Goal: Transaction & Acquisition: Purchase product/service

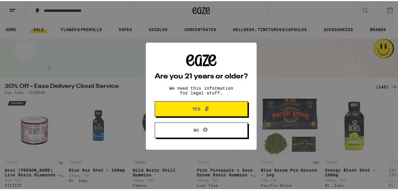
click at [168, 109] on button "Yes" at bounding box center [201, 107] width 93 height 15
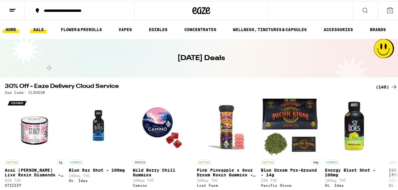
click at [12, 29] on link "HOME" at bounding box center [11, 28] width 17 height 7
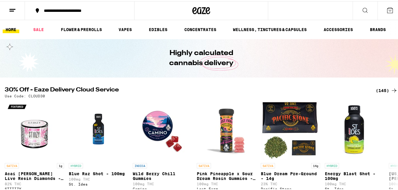
click at [12, 27] on link "HOME" at bounding box center [11, 28] width 17 height 7
click at [12, 28] on link "HOME" at bounding box center [11, 28] width 17 height 7
click at [67, 9] on div "**********" at bounding box center [82, 9] width 83 height 4
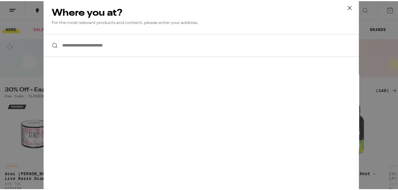
click at [69, 43] on input "**********" at bounding box center [201, 44] width 315 height 23
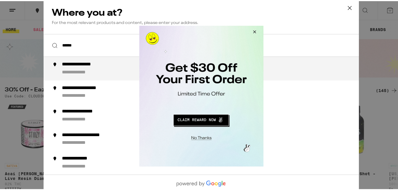
click at [255, 31] on button "Close Modal" at bounding box center [253, 32] width 16 height 14
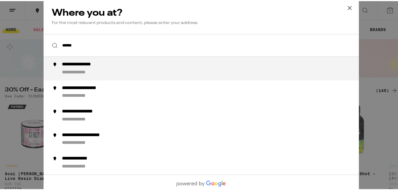
click at [75, 63] on div "**********" at bounding box center [86, 63] width 49 height 6
type input "**********"
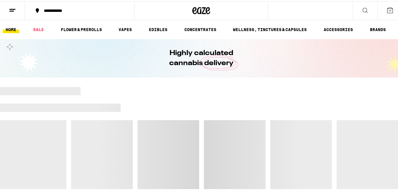
click at [11, 28] on link "HOME" at bounding box center [11, 28] width 17 height 7
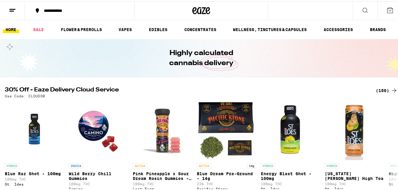
click at [11, 28] on link "HOME" at bounding box center [11, 28] width 17 height 7
click at [12, 9] on icon at bounding box center [12, 9] width 7 height 7
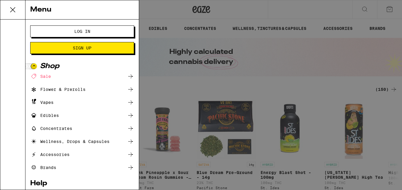
click at [64, 48] on span "Sign Up" at bounding box center [82, 48] width 56 height 4
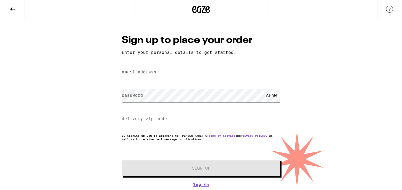
click at [12, 9] on icon at bounding box center [12, 9] width 7 height 7
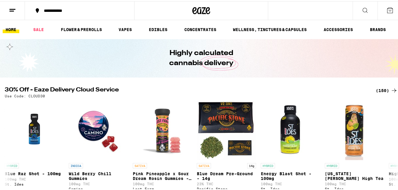
click at [14, 8] on line at bounding box center [12, 8] width 6 height 0
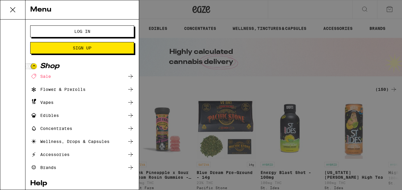
click at [63, 32] on span "Log In" at bounding box center [82, 31] width 56 height 4
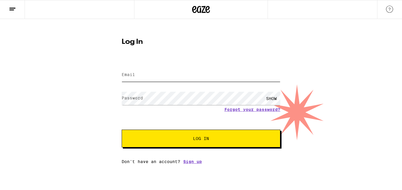
click at [147, 77] on input "Email" at bounding box center [201, 74] width 159 height 13
type input "[EMAIL_ADDRESS][DOMAIN_NAME]"
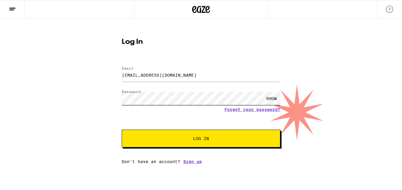
click at [122, 130] on button "Log In" at bounding box center [201, 139] width 159 height 18
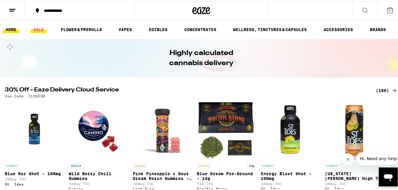
click at [41, 28] on link "SALE" at bounding box center [38, 28] width 17 height 7
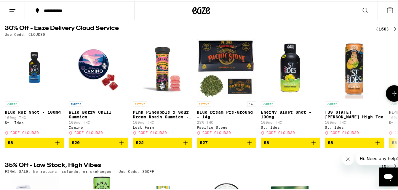
scroll to position [59, 0]
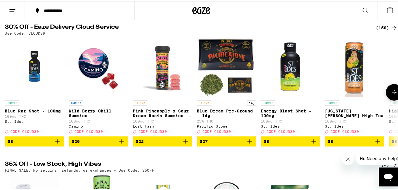
click at [324, 47] on div "HYBRID Blue Raz Shot - 100mg 100mg THC St. Ides Deal Created with Sketch. CODE …" at bounding box center [201, 91] width 402 height 108
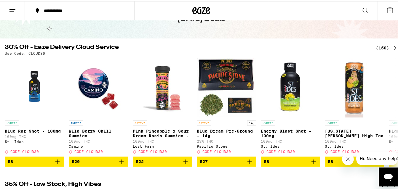
scroll to position [30, 0]
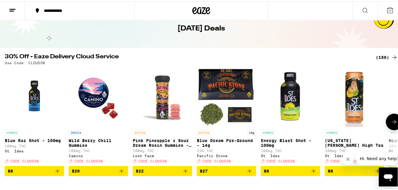
click at [391, 121] on icon at bounding box center [394, 120] width 7 height 7
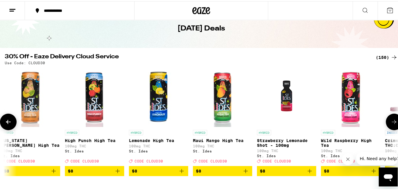
click at [391, 121] on icon at bounding box center [394, 120] width 7 height 7
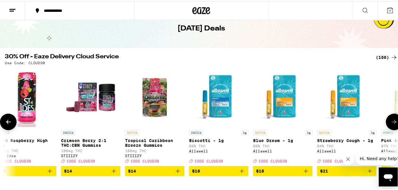
click at [391, 122] on icon at bounding box center [394, 120] width 7 height 7
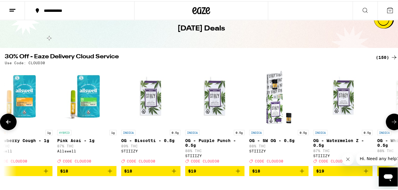
click at [391, 122] on icon at bounding box center [394, 120] width 7 height 7
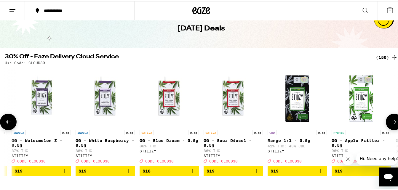
scroll to position [0, 1295]
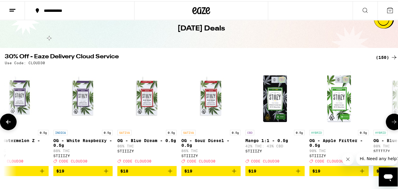
click at [391, 122] on icon at bounding box center [394, 120] width 7 height 7
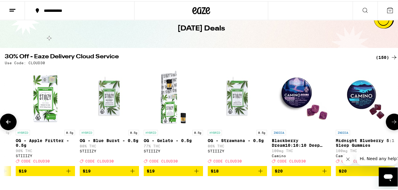
scroll to position [0, 1619]
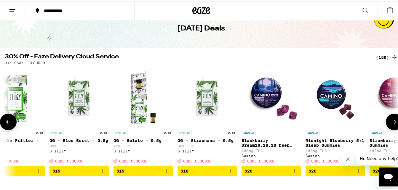
click at [391, 122] on icon at bounding box center [394, 120] width 7 height 7
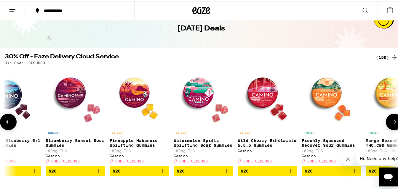
click at [391, 122] on icon at bounding box center [394, 120] width 7 height 7
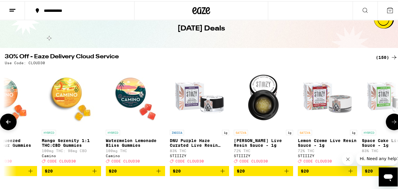
click at [391, 122] on icon at bounding box center [394, 120] width 7 height 7
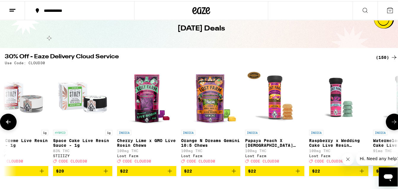
scroll to position [0, 2591]
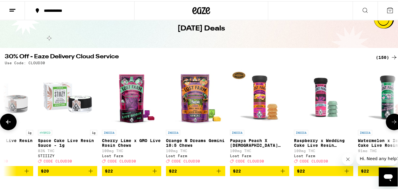
click at [9, 123] on icon at bounding box center [8, 120] width 7 height 7
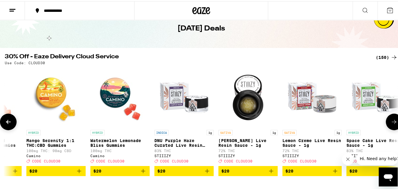
scroll to position [0, 2267]
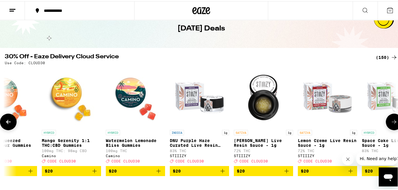
click at [391, 124] on icon at bounding box center [394, 120] width 7 height 7
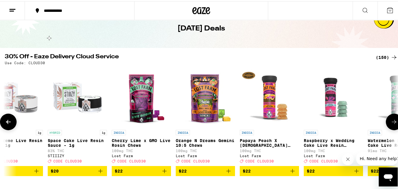
scroll to position [0, 2591]
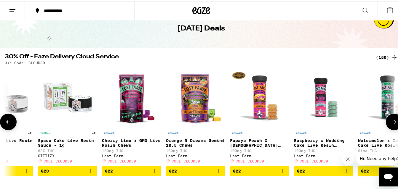
click at [391, 124] on icon at bounding box center [394, 120] width 7 height 7
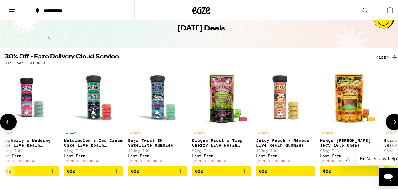
scroll to position [0, 2915]
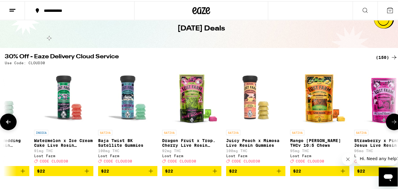
click at [392, 123] on icon at bounding box center [394, 121] width 5 height 4
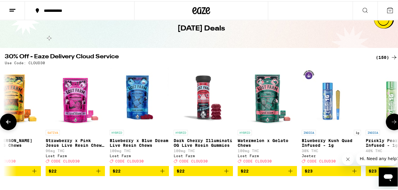
scroll to position [0, 3238]
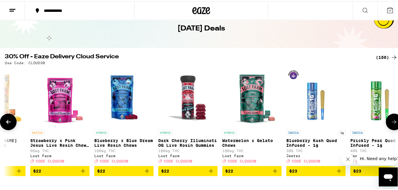
click at [392, 123] on icon at bounding box center [394, 121] width 5 height 4
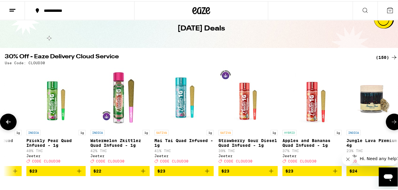
click at [392, 123] on icon at bounding box center [394, 121] width 5 height 4
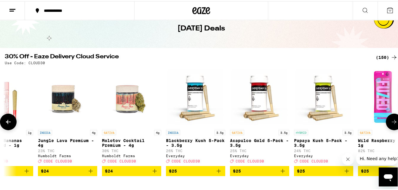
scroll to position [0, 3886]
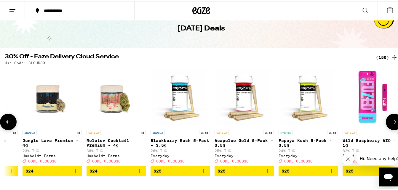
click at [124, 174] on span "$24" at bounding box center [115, 170] width 53 height 7
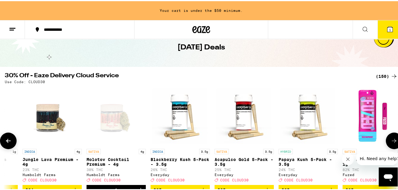
scroll to position [49, 0]
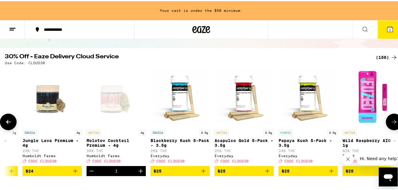
click at [391, 123] on icon at bounding box center [394, 120] width 7 height 7
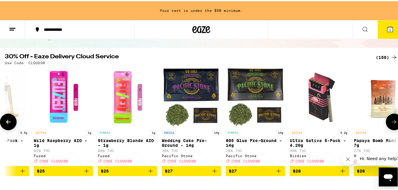
scroll to position [0, 4210]
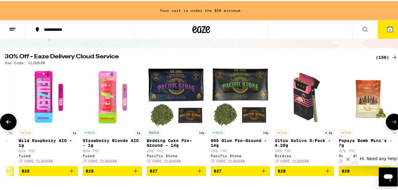
click at [391, 123] on icon at bounding box center [394, 120] width 7 height 7
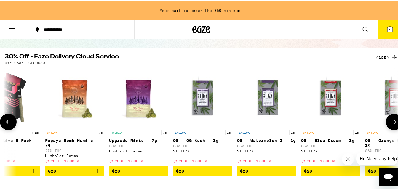
scroll to position [0, 4534]
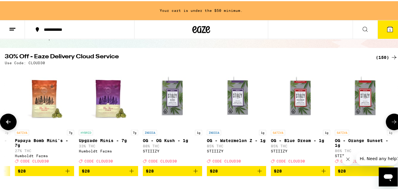
click at [391, 123] on icon at bounding box center [394, 120] width 7 height 7
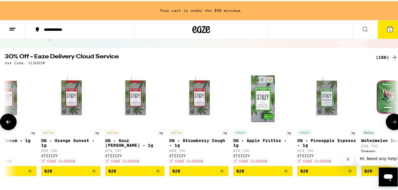
scroll to position [0, 4858]
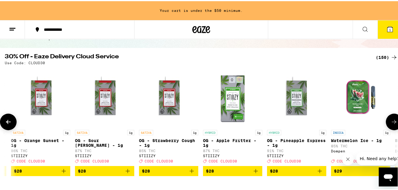
click at [391, 123] on icon at bounding box center [394, 120] width 7 height 7
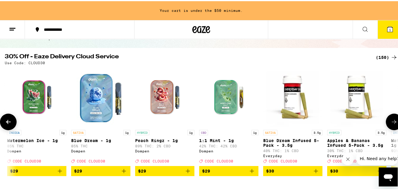
click at [391, 123] on icon at bounding box center [394, 120] width 7 height 7
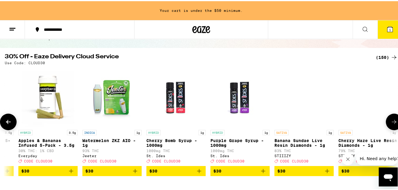
scroll to position [0, 5505]
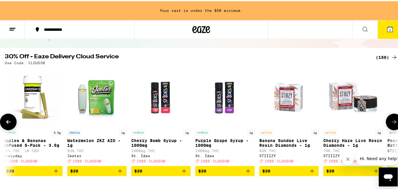
click at [391, 122] on icon at bounding box center [394, 120] width 7 height 7
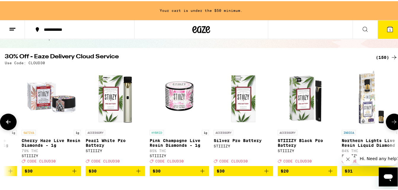
scroll to position [0, 5829]
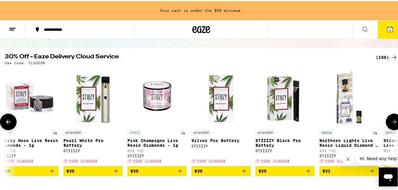
click at [391, 123] on icon at bounding box center [394, 120] width 7 height 7
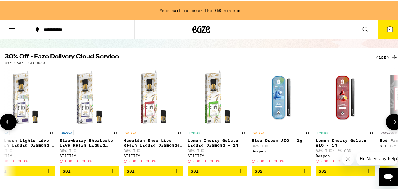
click at [391, 123] on icon at bounding box center [394, 120] width 7 height 7
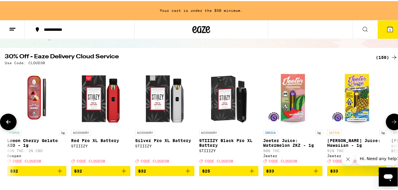
scroll to position [0, 6477]
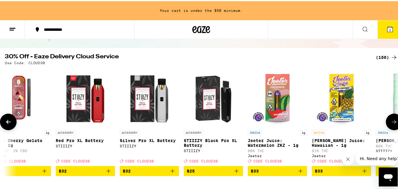
click at [391, 124] on icon at bounding box center [394, 120] width 7 height 7
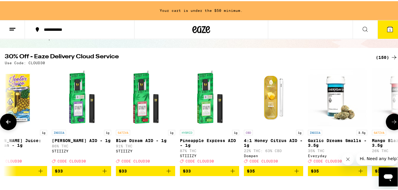
click at [391, 124] on icon at bounding box center [394, 120] width 7 height 7
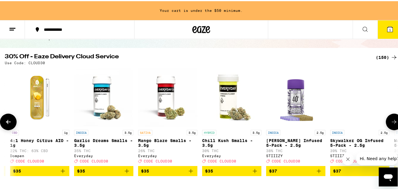
scroll to position [0, 7125]
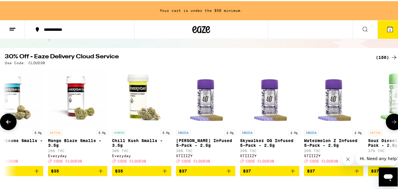
click at [394, 124] on button at bounding box center [394, 121] width 17 height 17
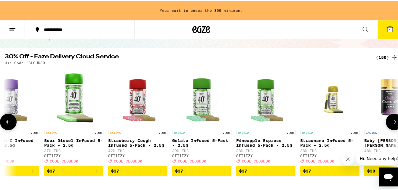
click at [394, 124] on button at bounding box center [394, 121] width 17 height 17
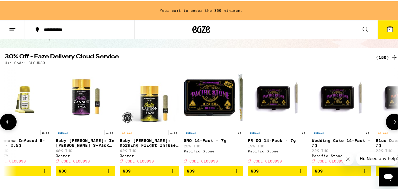
scroll to position [0, 7772]
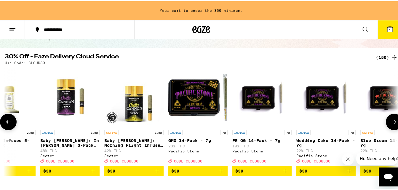
click at [391, 124] on icon at bounding box center [394, 120] width 7 height 7
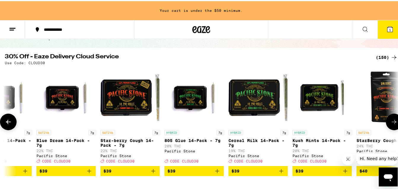
click at [391, 124] on icon at bounding box center [394, 120] width 7 height 7
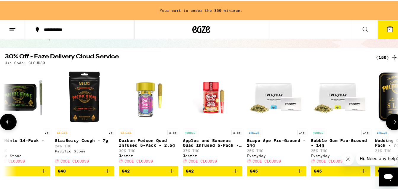
scroll to position [0, 8420]
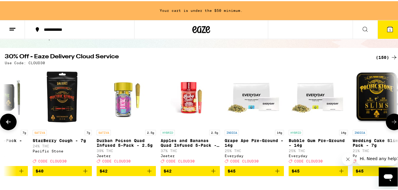
click at [391, 124] on icon at bounding box center [394, 120] width 7 height 7
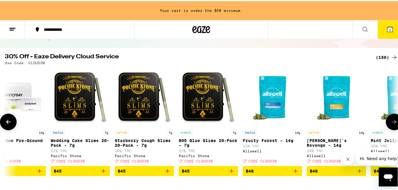
scroll to position [0, 8744]
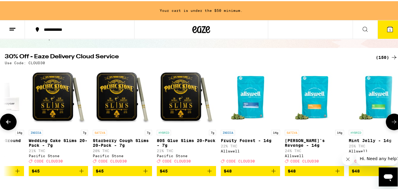
click at [391, 124] on icon at bounding box center [394, 120] width 7 height 7
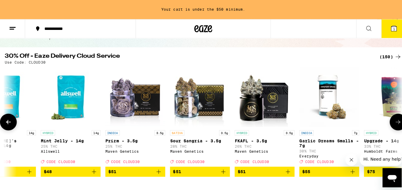
scroll to position [0, 9068]
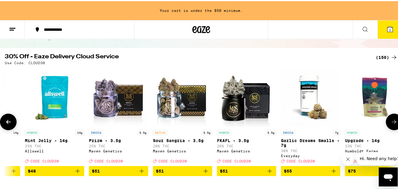
click at [334, 152] on p "30% THC" at bounding box center [310, 150] width 59 height 4
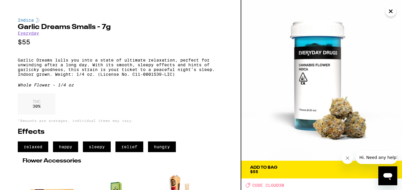
click at [305, 169] on span "Add To Bag $55" at bounding box center [321, 170] width 143 height 8
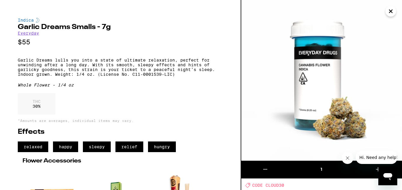
scroll to position [30, 0]
click at [391, 11] on icon "Close" at bounding box center [391, 11] width 3 height 3
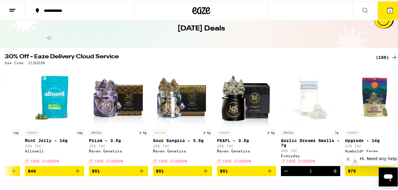
click at [389, 9] on span "2" at bounding box center [390, 10] width 2 height 4
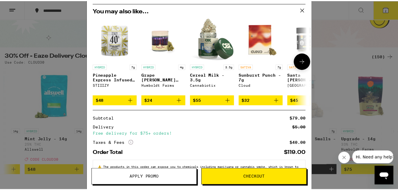
scroll to position [83, 0]
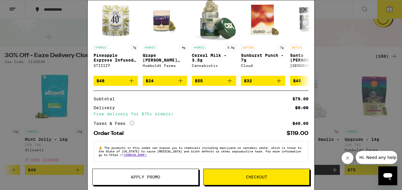
click at [180, 178] on span "Apply Promo" at bounding box center [146, 177] width 106 height 4
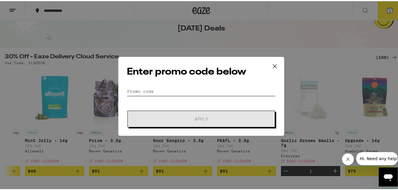
click at [150, 89] on input "Promo Code" at bounding box center [201, 90] width 149 height 9
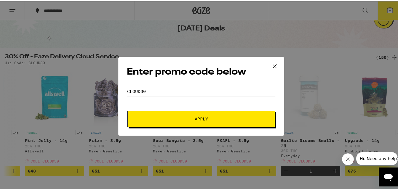
type input "cloud30"
click at [177, 112] on button "Apply" at bounding box center [201, 118] width 148 height 17
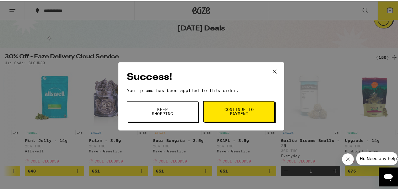
click at [238, 110] on span "Continue to payment" at bounding box center [239, 110] width 30 height 8
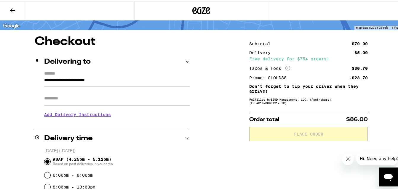
scroll to position [30, 0]
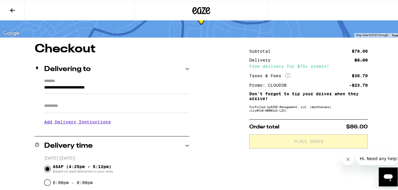
click at [54, 101] on input "Apt/Suite" at bounding box center [116, 105] width 145 height 14
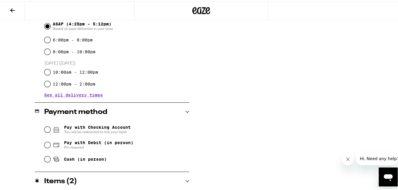
scroll to position [207, 0]
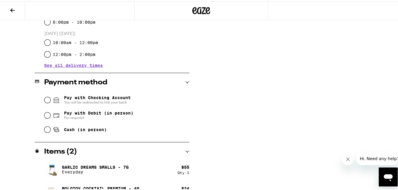
type input "**"
click at [45, 115] on input "Pay with Debit (in person) Pin required" at bounding box center [47, 114] width 6 height 6
radio input "true"
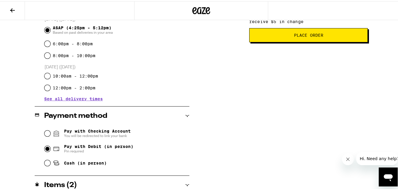
scroll to position [72, 0]
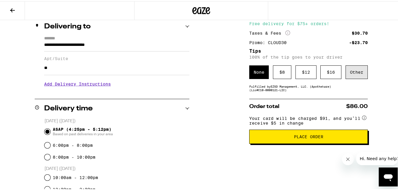
click at [356, 72] on div "Other" at bounding box center [356, 71] width 22 height 14
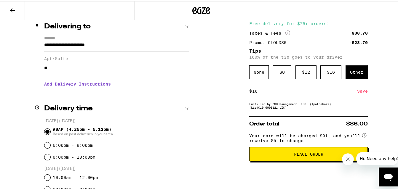
type input "10"
click at [332, 155] on span "Place Order" at bounding box center [308, 153] width 108 height 4
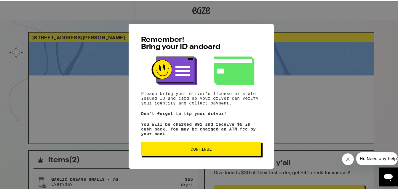
click at [200, 150] on span "Continue" at bounding box center [201, 148] width 21 height 4
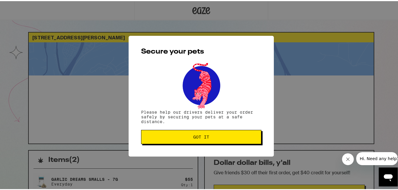
click at [209, 132] on button "Got it" at bounding box center [201, 136] width 120 height 14
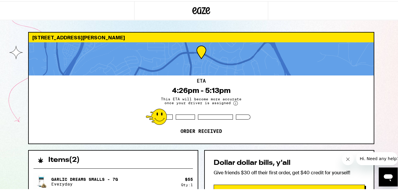
click at [350, 163] on button "Close message from company" at bounding box center [348, 159] width 12 height 12
